Goal: Information Seeking & Learning: Learn about a topic

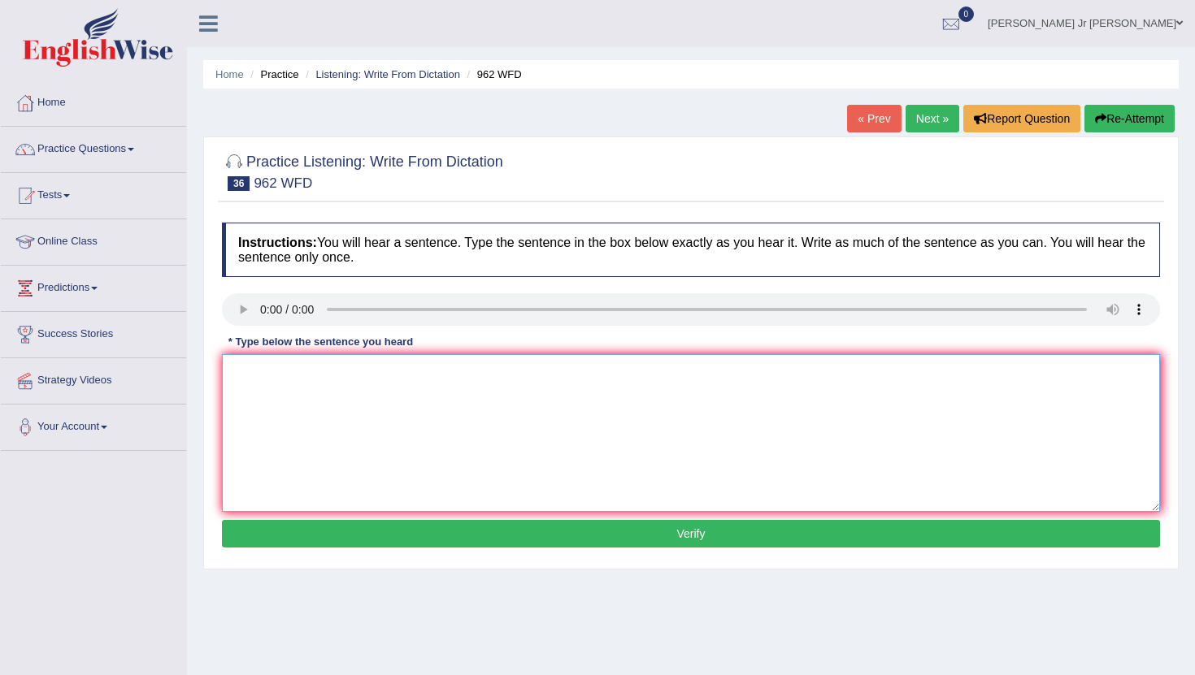
click at [282, 377] on textarea at bounding box center [691, 433] width 938 height 158
type textarea "If you have any question about the exam please raise your hand."
click at [349, 531] on button "Verify" at bounding box center [691, 534] width 938 height 28
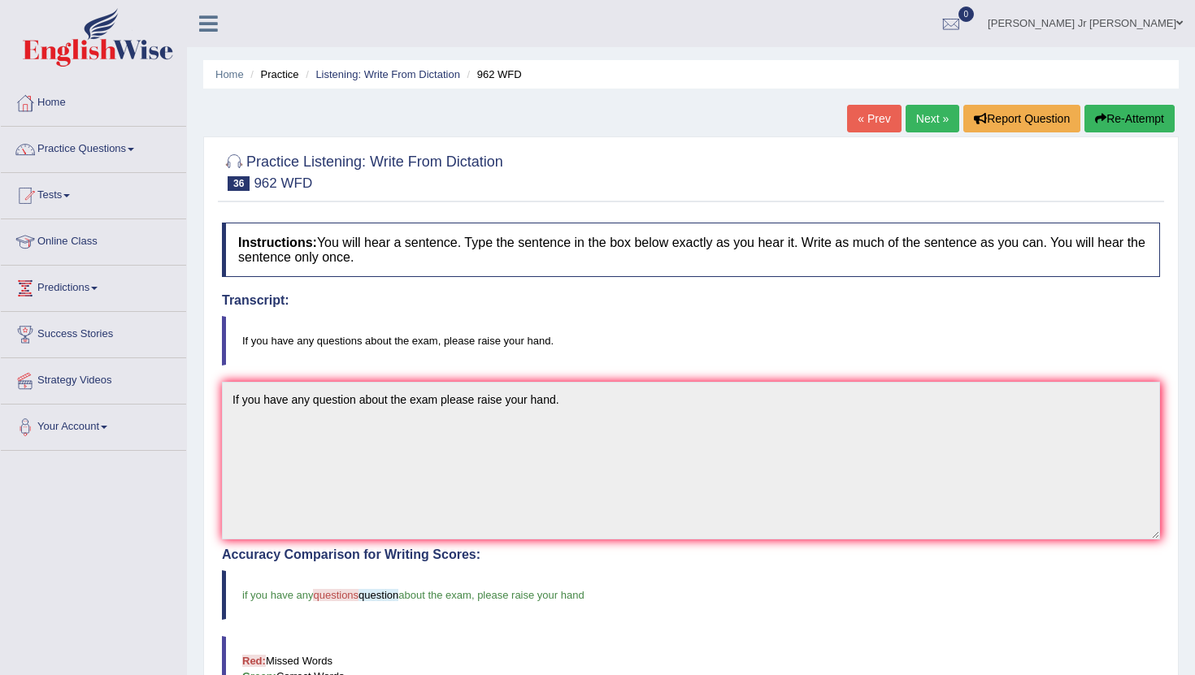
click at [931, 125] on link "Next »" at bounding box center [932, 119] width 54 height 28
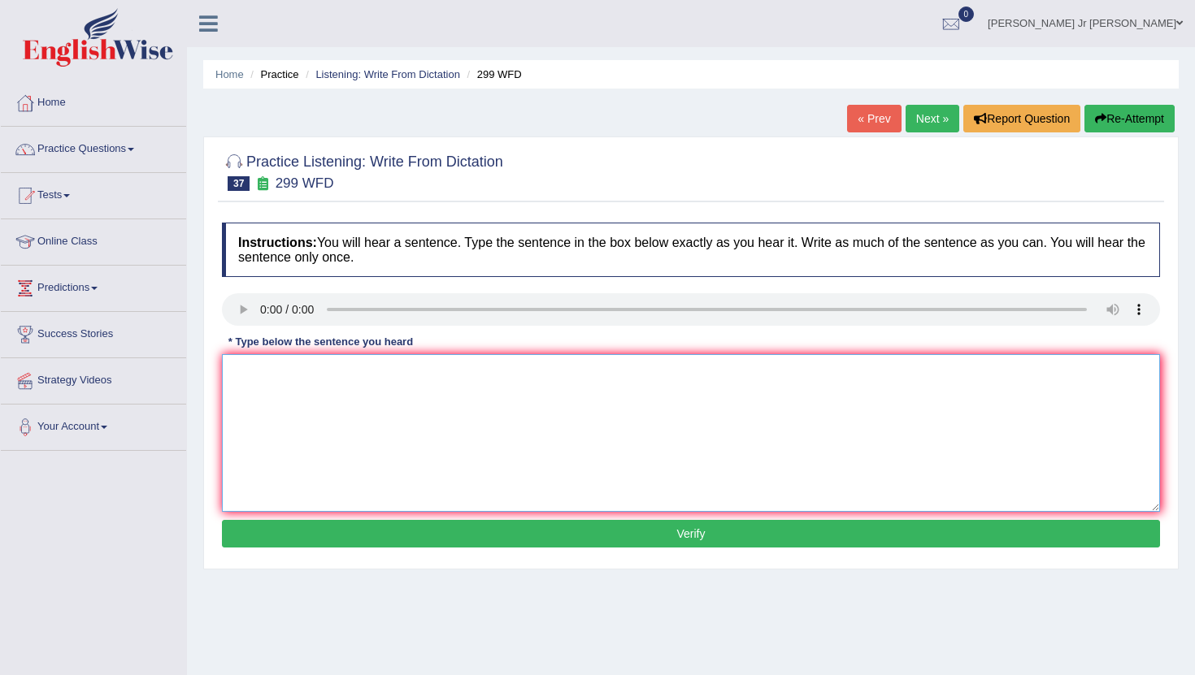
click at [271, 366] on textarea at bounding box center [691, 433] width 938 height 158
click at [250, 375] on textarea at bounding box center [691, 433] width 938 height 158
click at [357, 372] on textarea "Students representative visiti" at bounding box center [691, 433] width 938 height 158
click at [410, 376] on textarea "Students representative will visiti" at bounding box center [691, 433] width 938 height 158
type textarea "Students representative will visiting the classes with voting form."
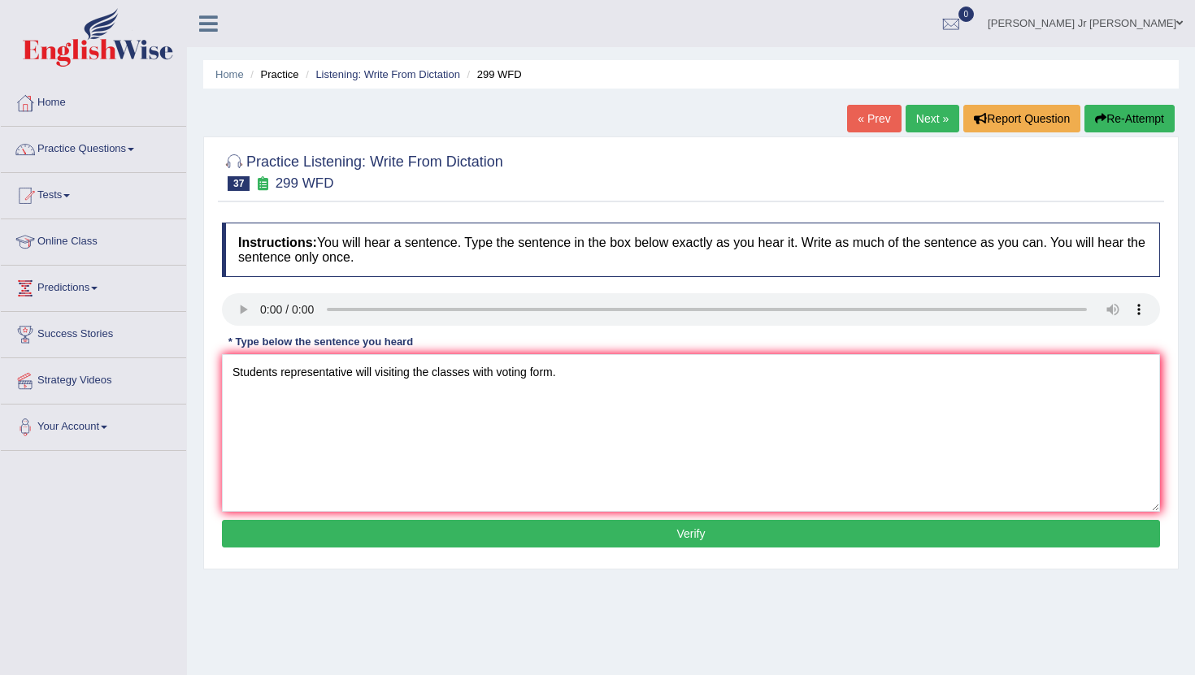
click at [565, 534] on button "Verify" at bounding box center [691, 534] width 938 height 28
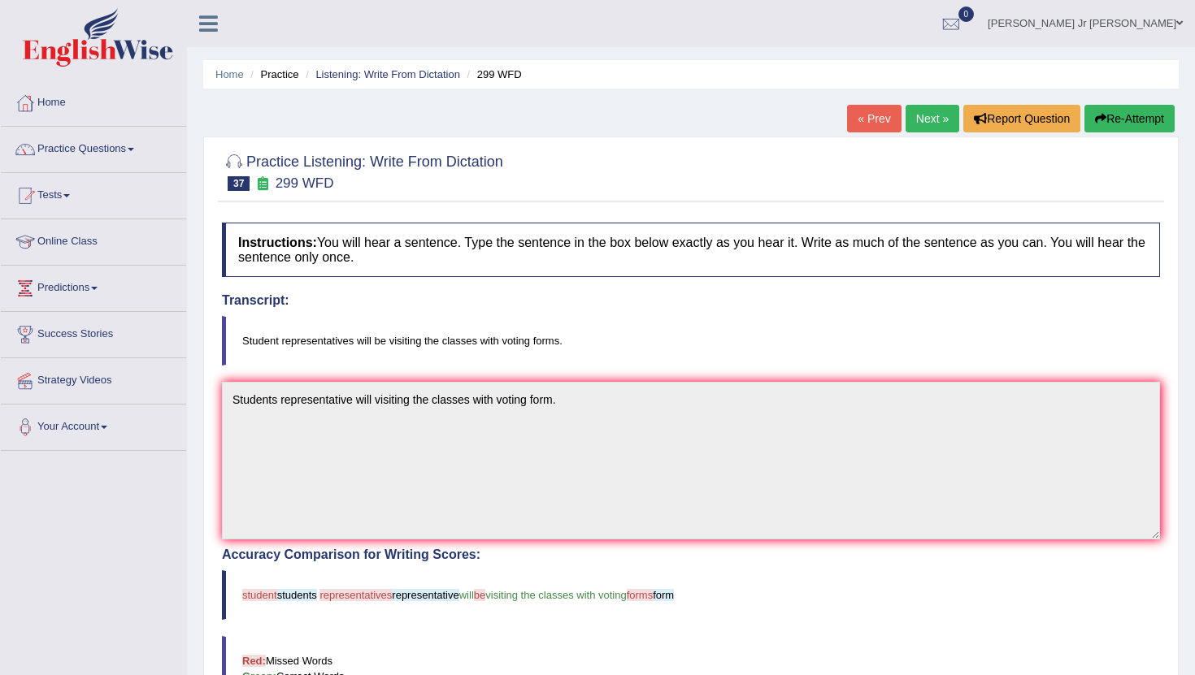
click at [942, 125] on link "Next »" at bounding box center [932, 119] width 54 height 28
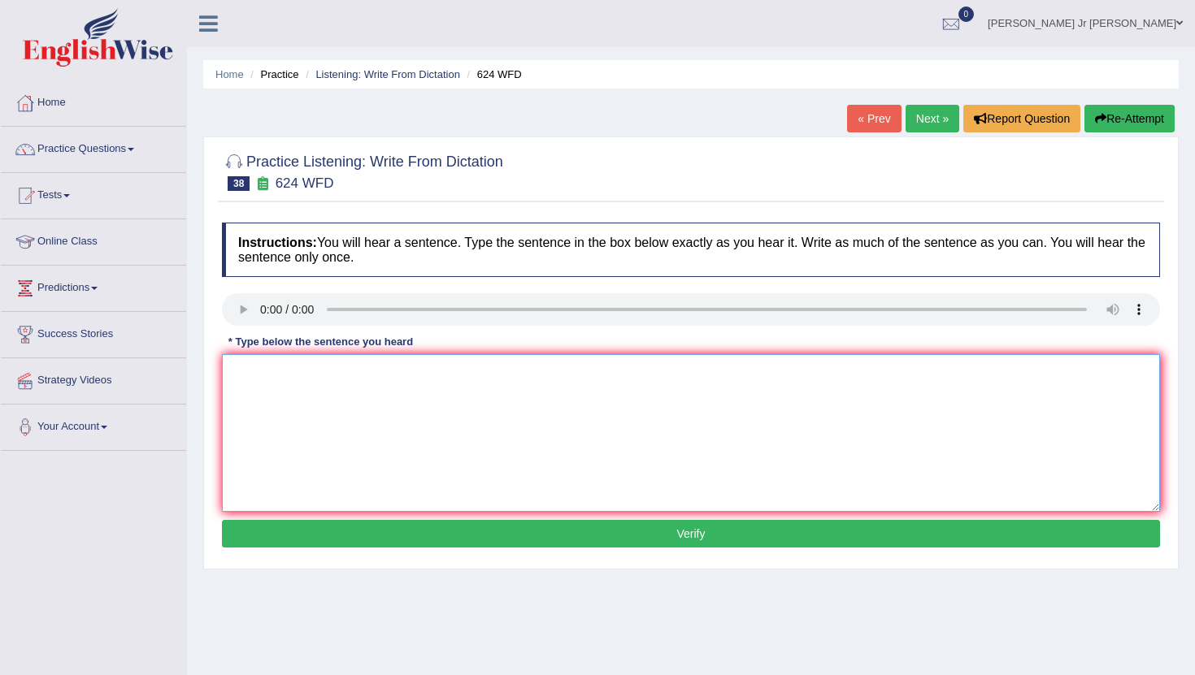
click at [289, 358] on textarea at bounding box center [691, 433] width 938 height 158
click at [347, 380] on textarea "Our courses helps" at bounding box center [691, 433] width 938 height 158
click at [497, 377] on textarea "Our courses helps to improved critical thinking and" at bounding box center [691, 433] width 938 height 158
type textarea "Our courses helps to improved critical thinking and independent learning skill …"
click at [721, 539] on button "Verify" at bounding box center [691, 534] width 938 height 28
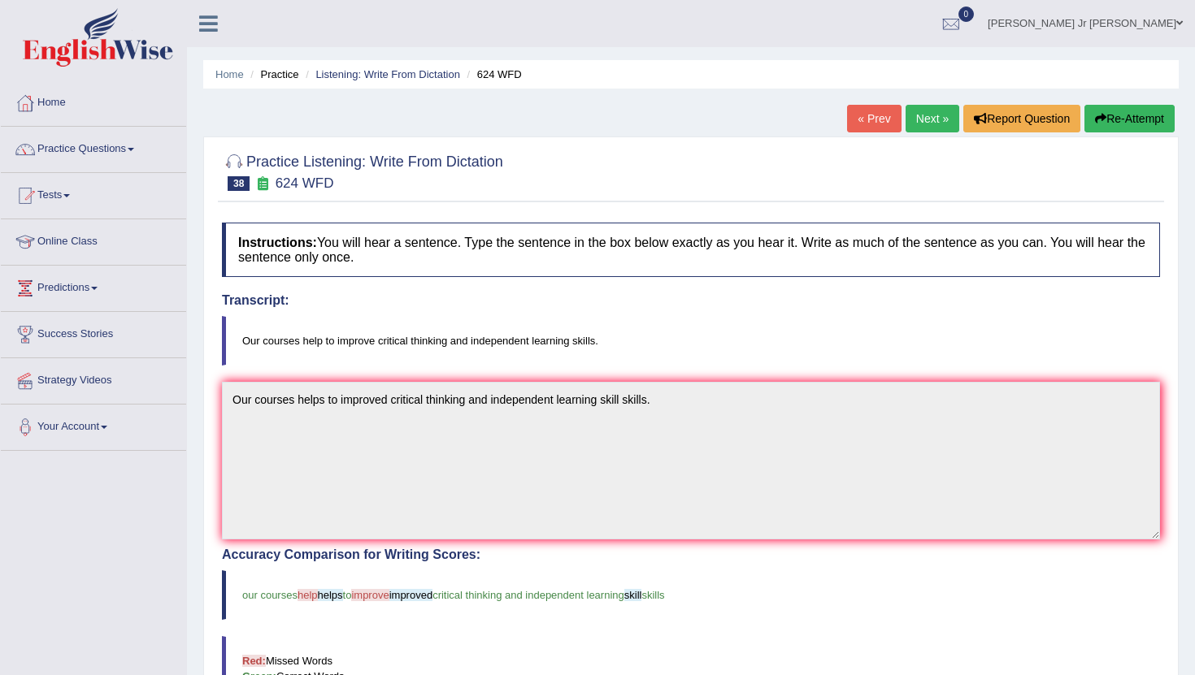
click at [918, 112] on link "Next »" at bounding box center [932, 119] width 54 height 28
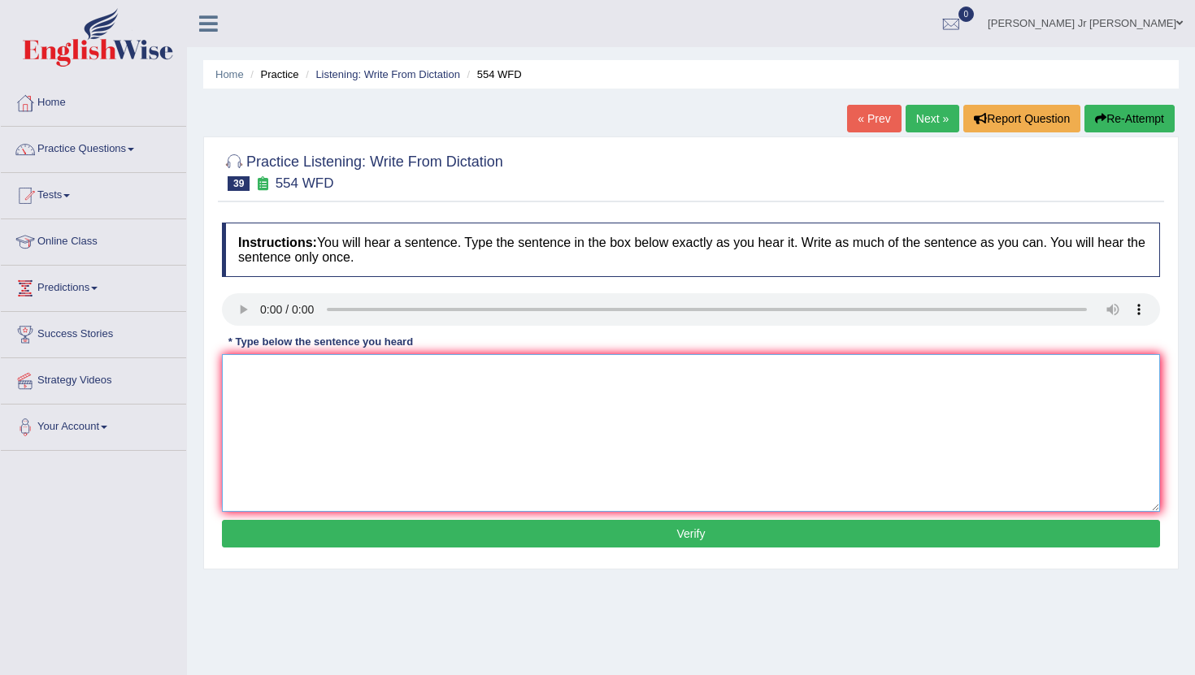
click at [267, 384] on textarea at bounding box center [691, 433] width 938 height 158
type textarea "We are able to worked work a team."
click at [373, 530] on button "Verify" at bounding box center [691, 534] width 938 height 28
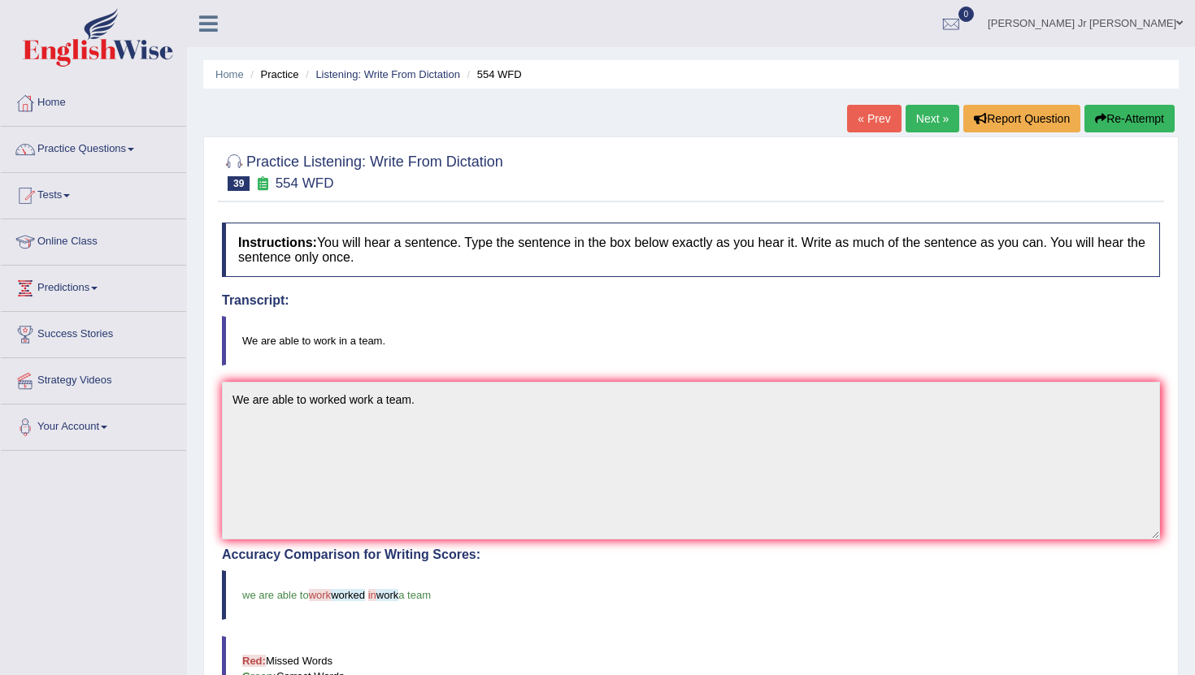
click at [918, 123] on link "Next »" at bounding box center [932, 119] width 54 height 28
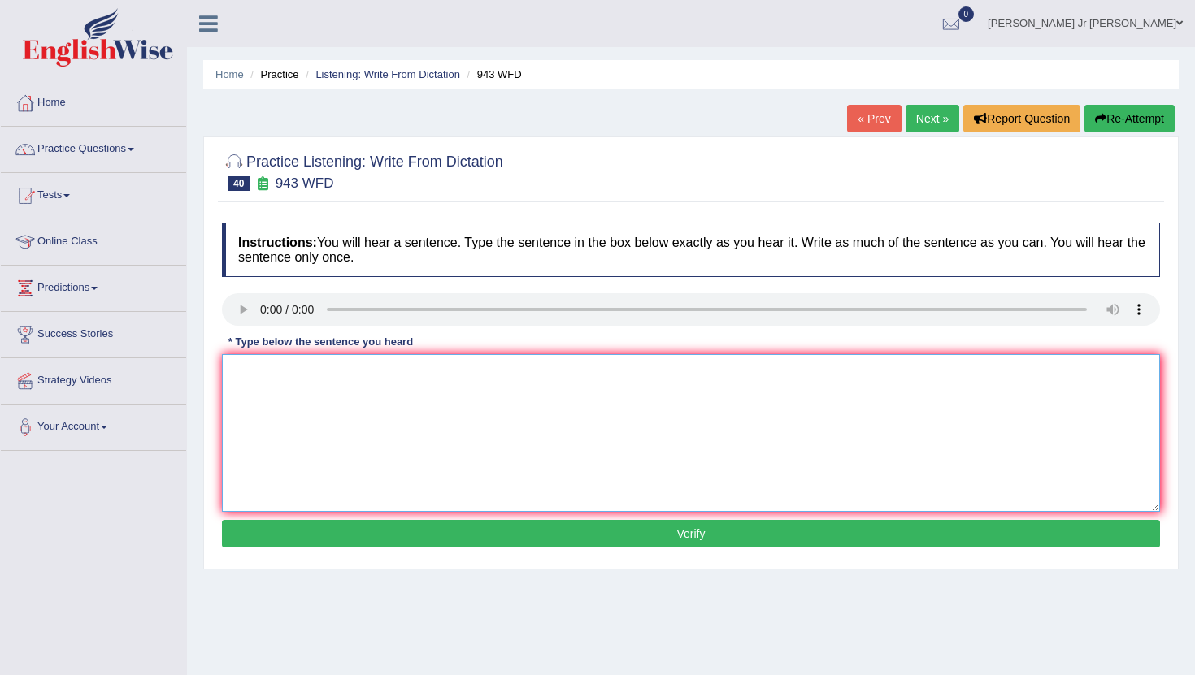
click at [424, 411] on textarea at bounding box center [691, 433] width 938 height 158
click at [262, 375] on textarea at bounding box center [691, 433] width 938 height 158
click at [301, 379] on textarea "Farming" at bounding box center [691, 433] width 938 height 158
click at [355, 376] on textarea "Farming method around the world" at bounding box center [691, 433] width 938 height 158
click at [437, 371] on textarea "Farming method across the world" at bounding box center [691, 433] width 938 height 158
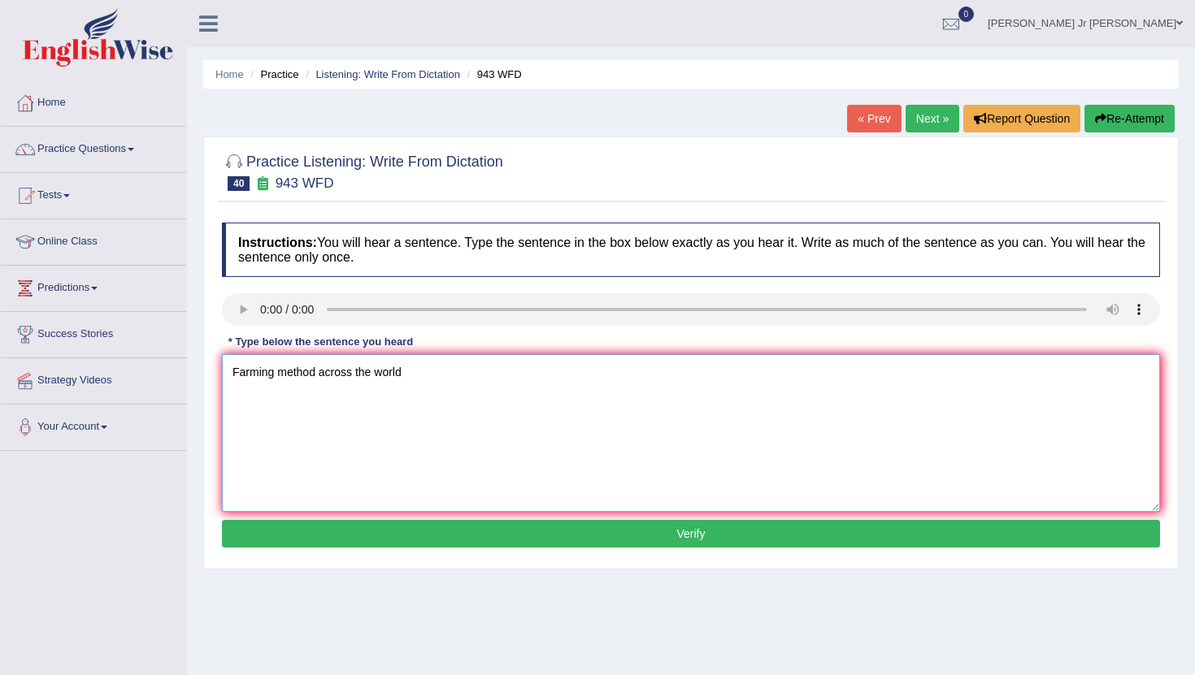
click at [445, 381] on textarea "Farming method across the world" at bounding box center [691, 433] width 938 height 158
type textarea "Farming method across the world have greatly develop recently."
click at [426, 540] on button "Verify" at bounding box center [691, 534] width 938 height 28
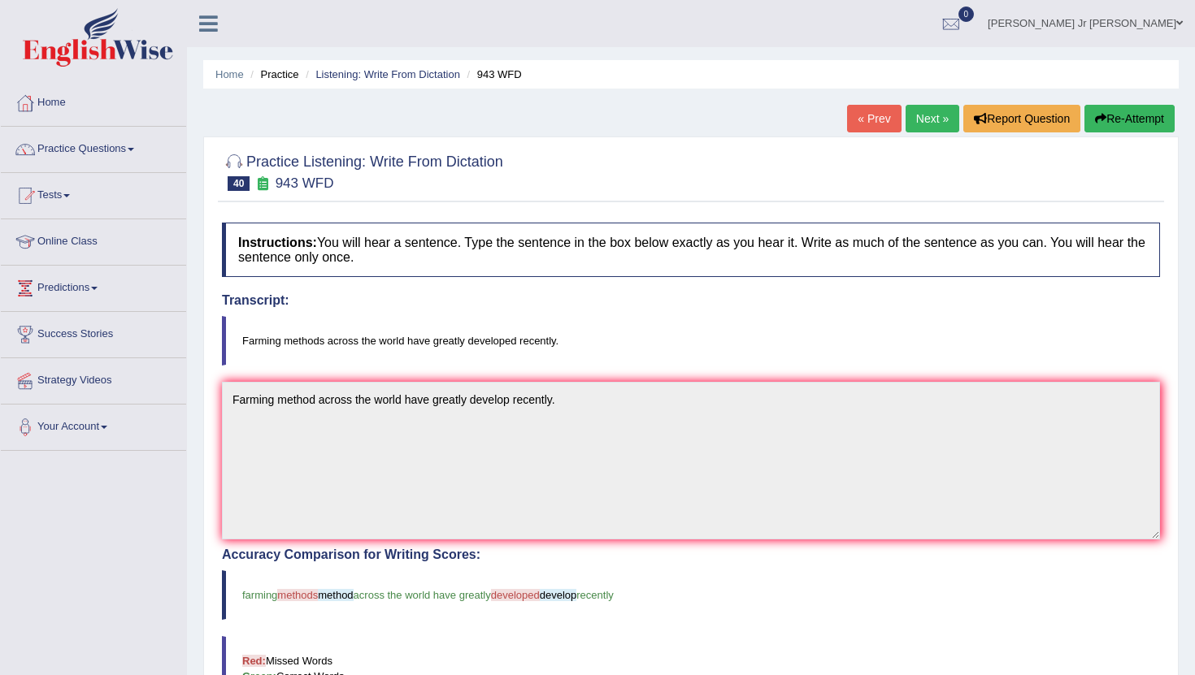
click at [905, 126] on link "Next »" at bounding box center [932, 119] width 54 height 28
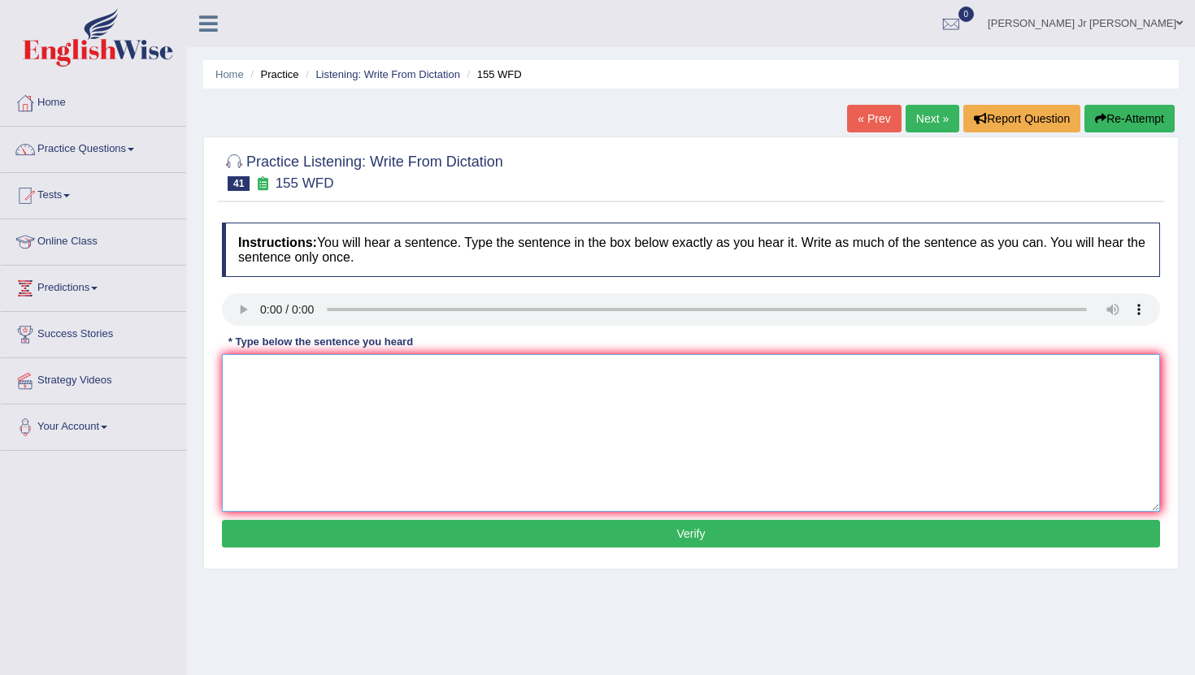
click at [257, 365] on textarea at bounding box center [691, 433] width 938 height 158
click at [333, 375] on textarea "Important details in agruments" at bounding box center [691, 433] width 938 height 158
click at [414, 376] on textarea "Important details from agruments" at bounding box center [691, 433] width 938 height 158
click at [427, 381] on textarea "Important details from agrument are" at bounding box center [691, 433] width 938 height 158
click at [488, 375] on textarea "Important details from agrument are missing in" at bounding box center [691, 433] width 938 height 158
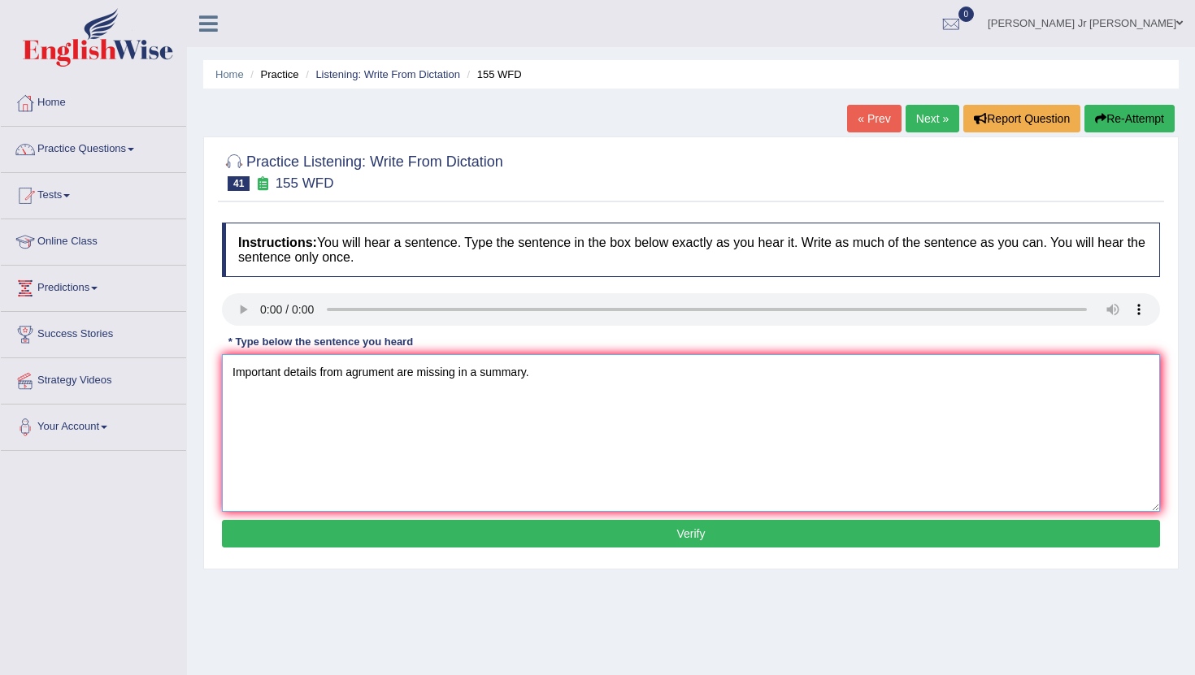
type textarea "Important details from agrument are missing in a summary."
click at [646, 526] on button "Verify" at bounding box center [691, 534] width 938 height 28
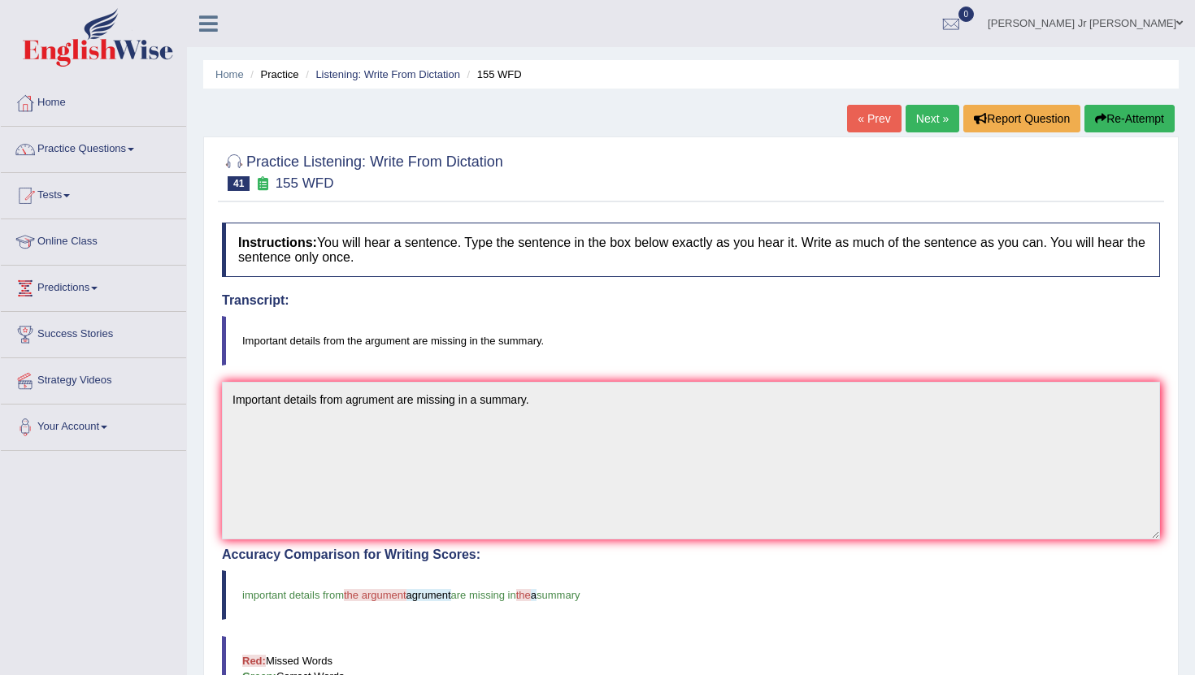
click at [925, 119] on link "Next »" at bounding box center [932, 119] width 54 height 28
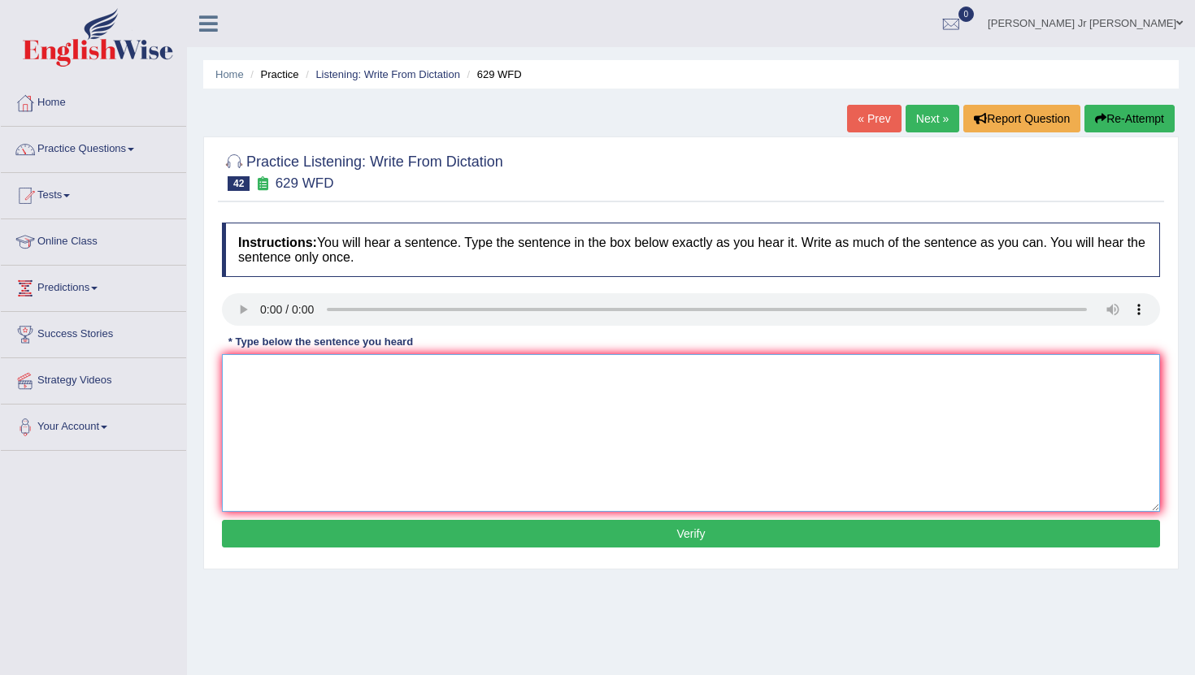
click at [272, 378] on textarea at bounding box center [691, 433] width 938 height 158
click at [328, 379] on textarea "Please provide" at bounding box center [691, 433] width 938 height 158
click at [360, 380] on textarea "Please provide the report" at bounding box center [691, 433] width 938 height 158
click at [450, 385] on textarea "Please provide the reports to support" at bounding box center [691, 433] width 938 height 158
click at [490, 379] on textarea "Please provide the reports to support your idea on this agruments." at bounding box center [691, 433] width 938 height 158
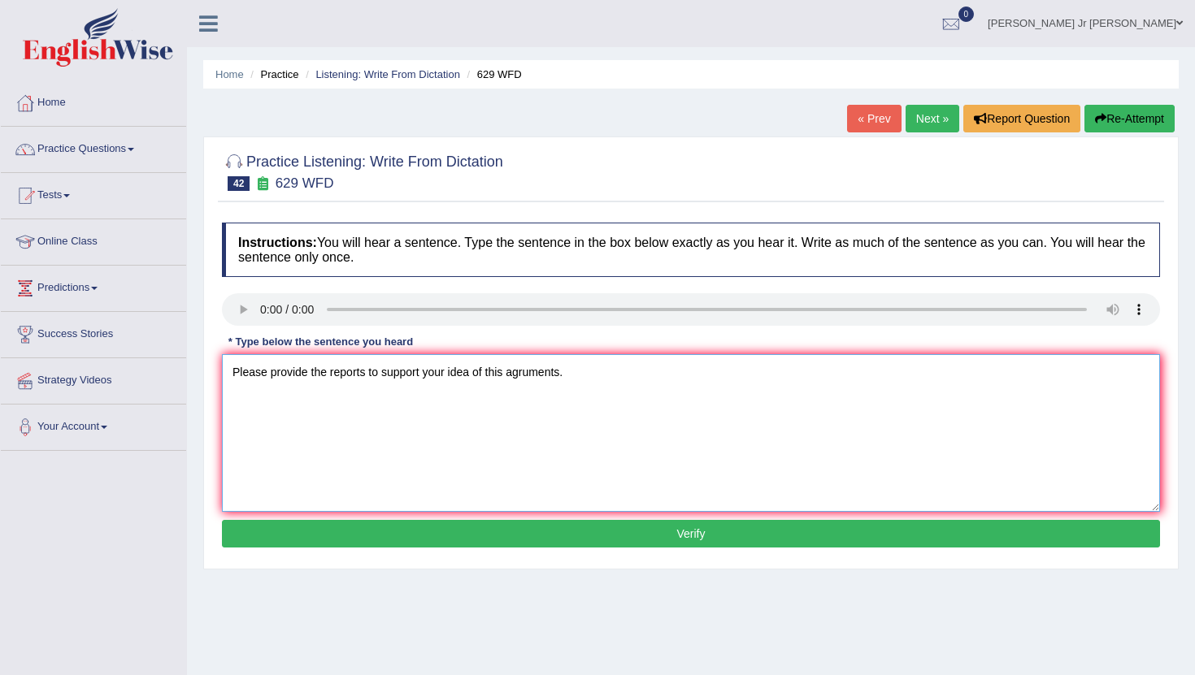
type textarea "Please provide the reports to support your idea of this agruments."
click at [584, 528] on button "Verify" at bounding box center [691, 534] width 938 height 28
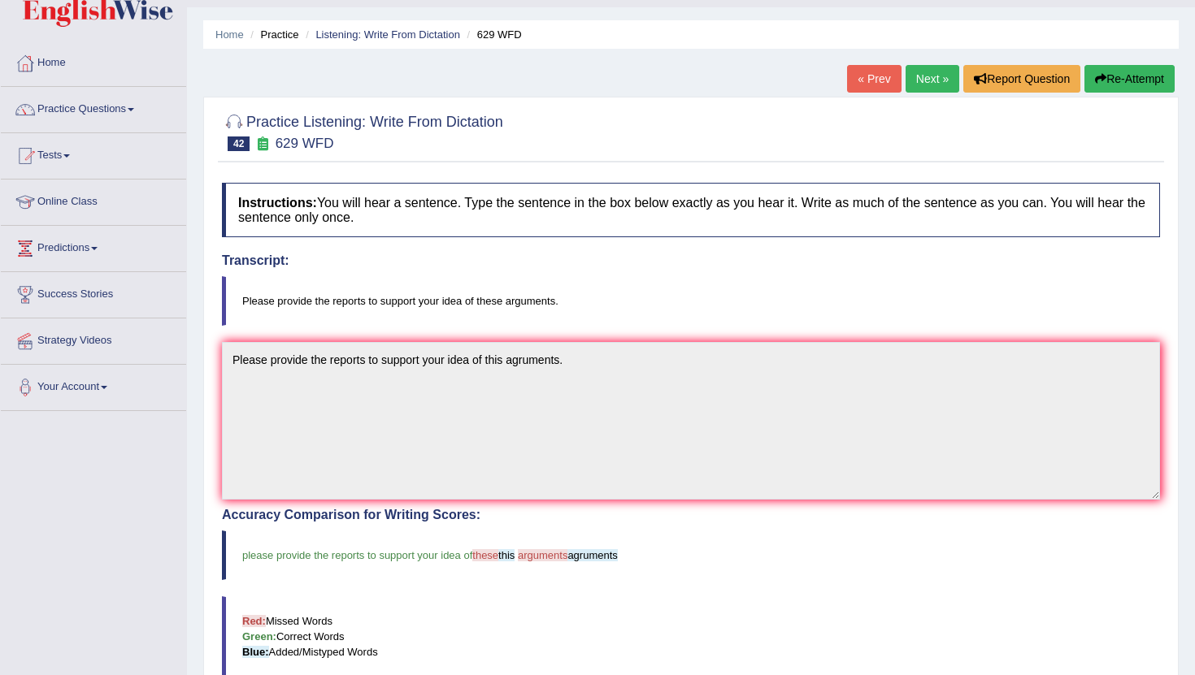
scroll to position [36, 0]
